Goal: Task Accomplishment & Management: Complete application form

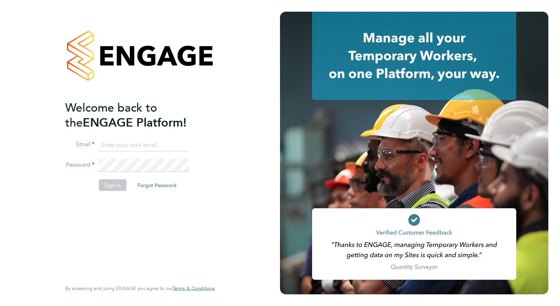
type input "mark.domigan1@g4s.com"
click at [112, 185] on button "Sign In" at bounding box center [113, 185] width 28 height 12
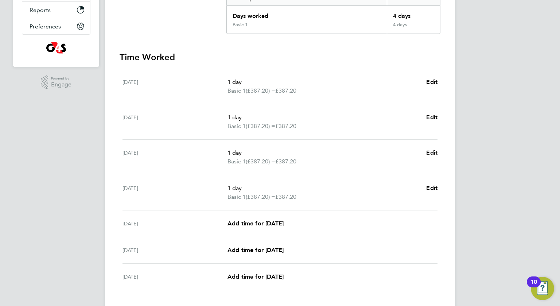
scroll to position [211, 0]
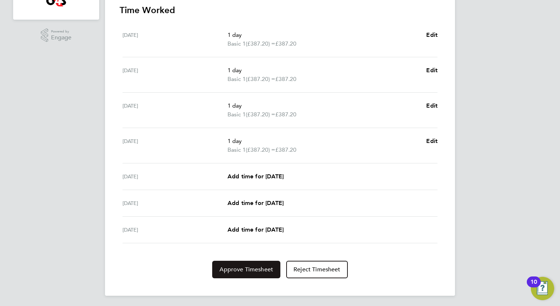
click at [256, 266] on span "Approve Timesheet" at bounding box center [247, 269] width 54 height 7
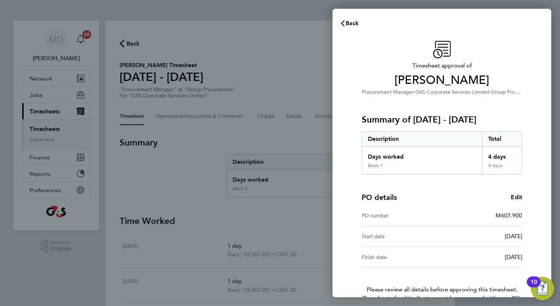
scroll to position [43, 0]
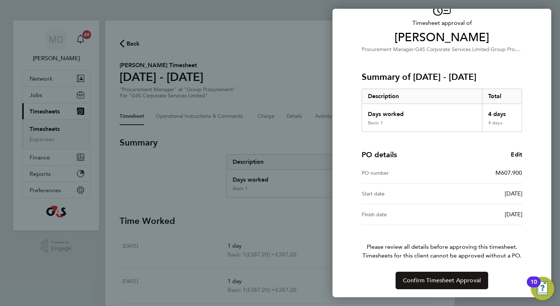
click at [456, 281] on span "Confirm Timesheet Approval" at bounding box center [442, 280] width 78 height 7
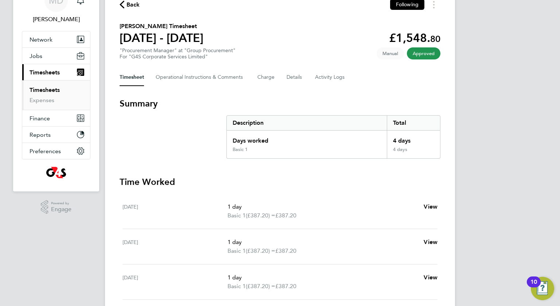
scroll to position [39, 0]
click at [45, 74] on span "Timesheets" at bounding box center [45, 72] width 30 height 7
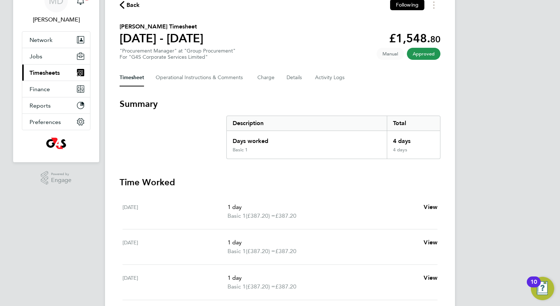
click at [45, 74] on span "Timesheets" at bounding box center [45, 72] width 30 height 7
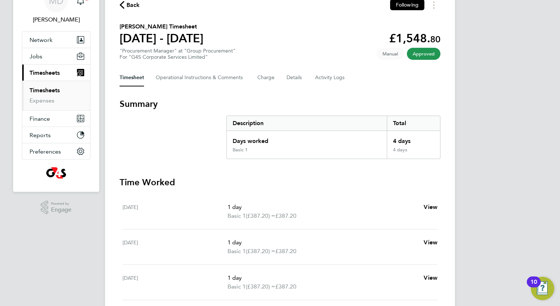
click at [40, 91] on link "Timesheets" at bounding box center [45, 90] width 30 height 7
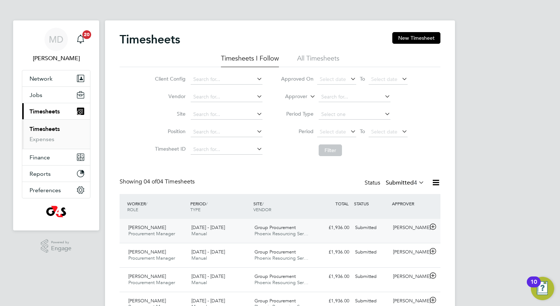
click at [281, 232] on span "Phoenix Resourcing Ser…" at bounding box center [282, 234] width 54 height 6
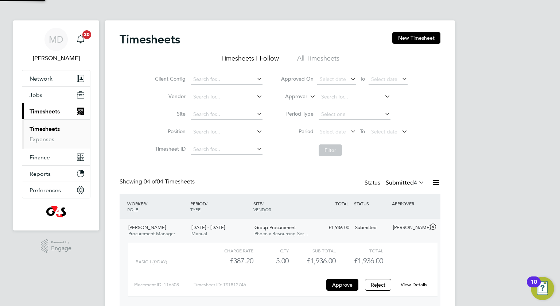
scroll to position [12, 71]
click at [343, 287] on button "Approve" at bounding box center [343, 285] width 32 height 12
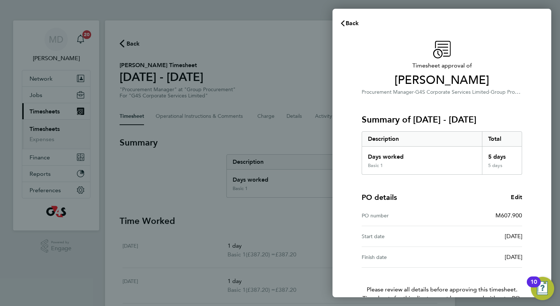
scroll to position [43, 0]
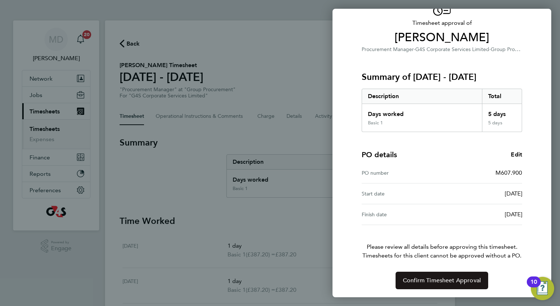
click at [465, 279] on span "Confirm Timesheet Approval" at bounding box center [442, 280] width 78 height 7
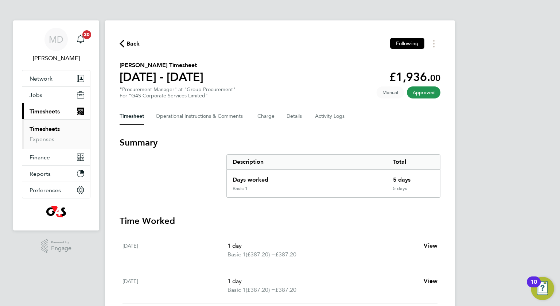
click at [50, 131] on link "Timesheets" at bounding box center [45, 128] width 30 height 7
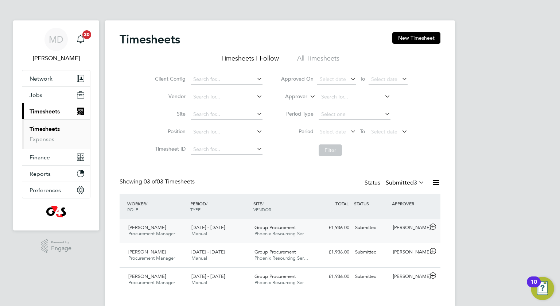
click at [171, 235] on span "Procurement Manager" at bounding box center [151, 234] width 47 height 6
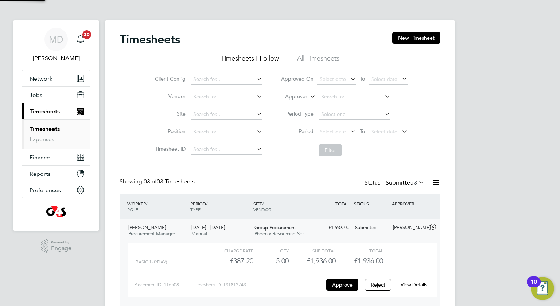
scroll to position [12, 71]
click at [347, 284] on button "Approve" at bounding box center [343, 285] width 32 height 12
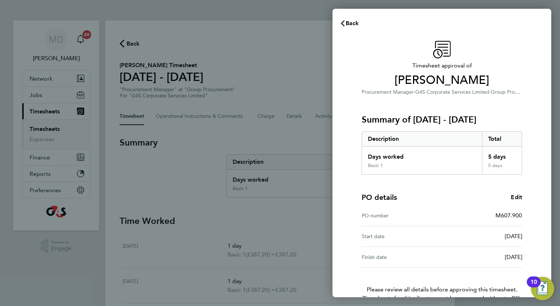
scroll to position [43, 0]
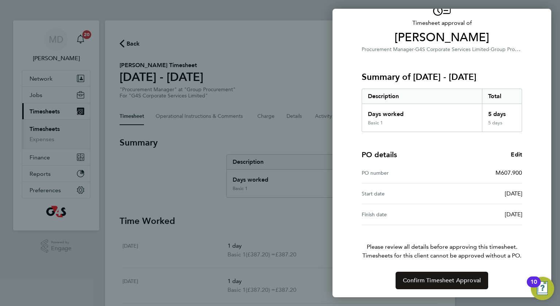
click at [467, 280] on span "Confirm Timesheet Approval" at bounding box center [442, 280] width 78 height 7
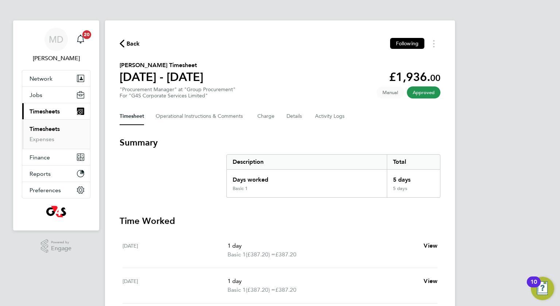
click at [54, 131] on link "Timesheets" at bounding box center [45, 128] width 30 height 7
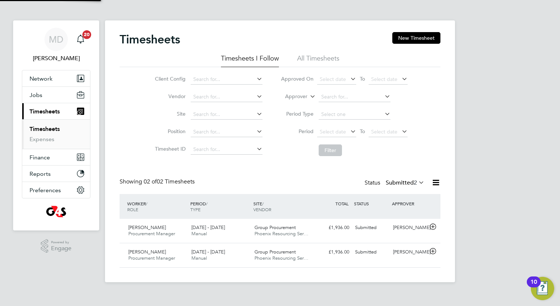
scroll to position [18, 63]
click at [153, 235] on span "Procurement Manager" at bounding box center [151, 234] width 47 height 6
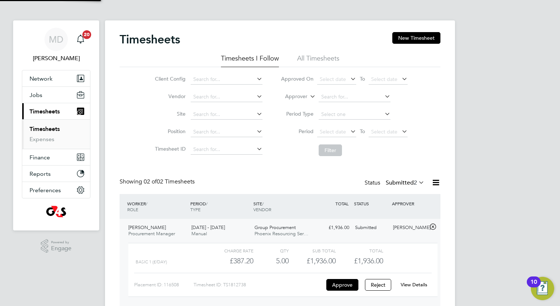
scroll to position [12, 71]
click at [343, 285] on button "Approve" at bounding box center [343, 285] width 32 height 12
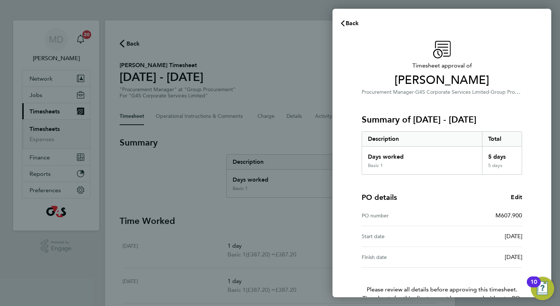
scroll to position [43, 0]
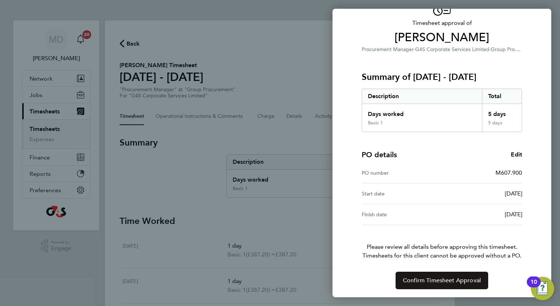
click at [474, 276] on button "Confirm Timesheet Approval" at bounding box center [442, 281] width 93 height 18
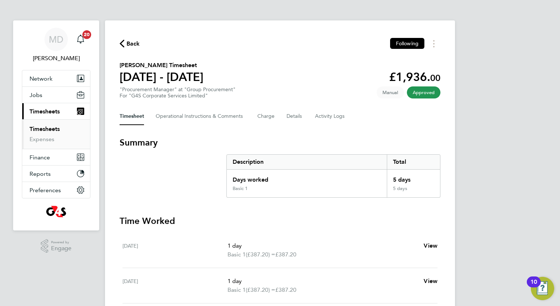
click at [45, 129] on link "Timesheets" at bounding box center [45, 128] width 30 height 7
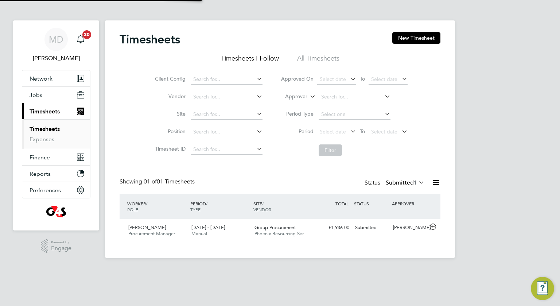
scroll to position [18, 63]
click at [143, 228] on span "[PERSON_NAME]" at bounding box center [147, 227] width 38 height 6
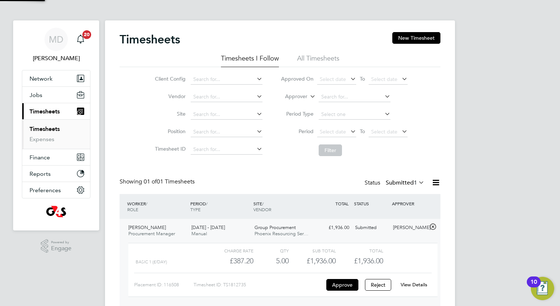
scroll to position [12, 71]
click at [339, 288] on button "Approve" at bounding box center [343, 285] width 32 height 12
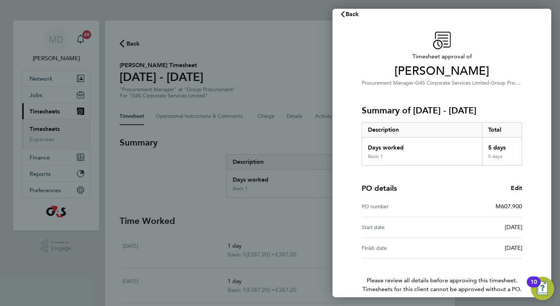
scroll to position [43, 0]
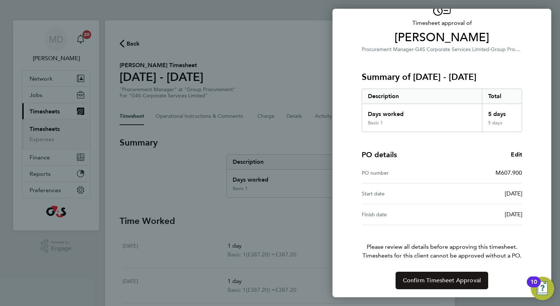
click at [471, 281] on span "Confirm Timesheet Approval" at bounding box center [442, 280] width 78 height 7
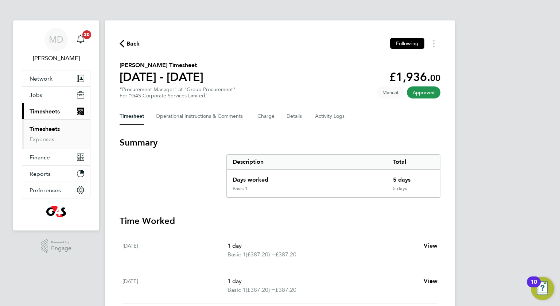
click at [53, 129] on link "Timesheets" at bounding box center [45, 128] width 30 height 7
